Goal: Transaction & Acquisition: Purchase product/service

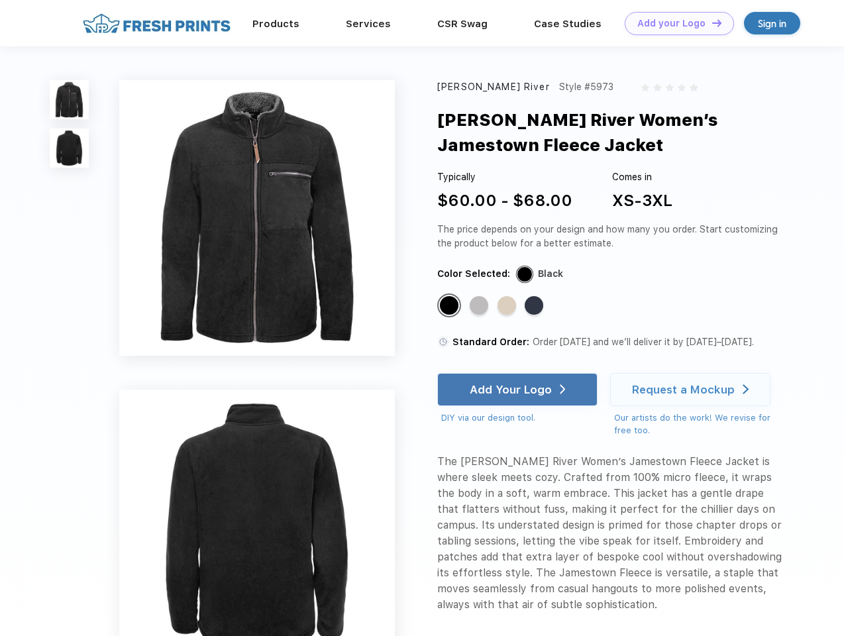
click at [674, 23] on link "Add your Logo Design Tool" at bounding box center [678, 23] width 109 height 23
click at [0, 0] on div "Design Tool" at bounding box center [0, 0] width 0 height 0
click at [710, 23] on link "Add your Logo Design Tool" at bounding box center [678, 23] width 109 height 23
click at [70, 99] on img at bounding box center [69, 99] width 39 height 39
click at [70, 148] on img at bounding box center [69, 147] width 39 height 39
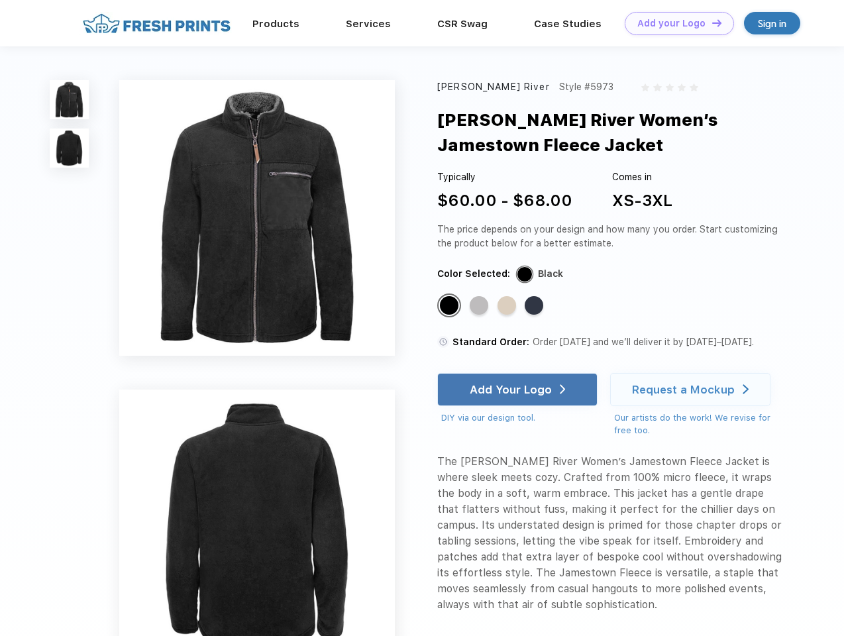
click at [450, 306] on div "Standard Color" at bounding box center [449, 305] width 19 height 19
click at [480, 306] on div "Standard Color" at bounding box center [478, 305] width 19 height 19
click at [508, 306] on div "Standard Color" at bounding box center [506, 305] width 19 height 19
click at [535, 306] on div "Standard Color" at bounding box center [533, 305] width 19 height 19
click at [518, 389] on div "Add Your Logo" at bounding box center [510, 389] width 82 height 13
